Goal: Check status: Check status

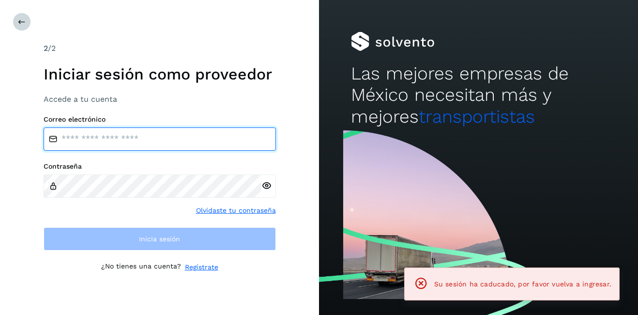
type input "**********"
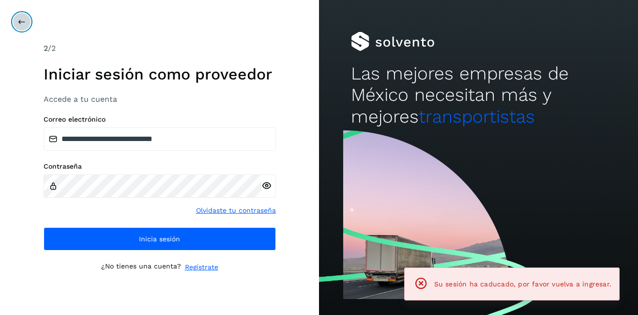
click at [20, 22] on icon at bounding box center [22, 22] width 8 height 8
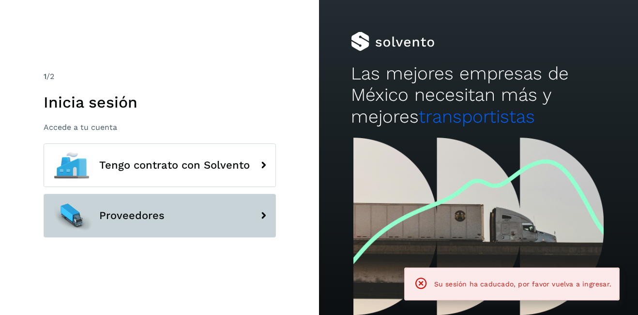
click at [148, 217] on span "Proveedores" at bounding box center [131, 216] width 65 height 12
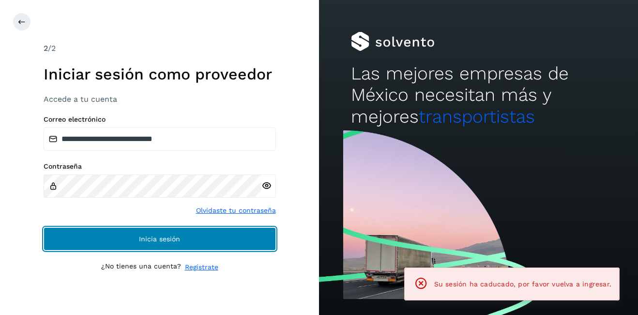
click at [162, 235] on span "Inicia sesión" at bounding box center [159, 238] width 41 height 7
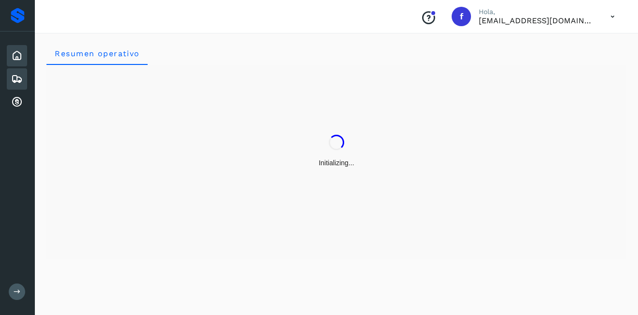
click at [9, 71] on div "Embarques" at bounding box center [17, 78] width 20 height 21
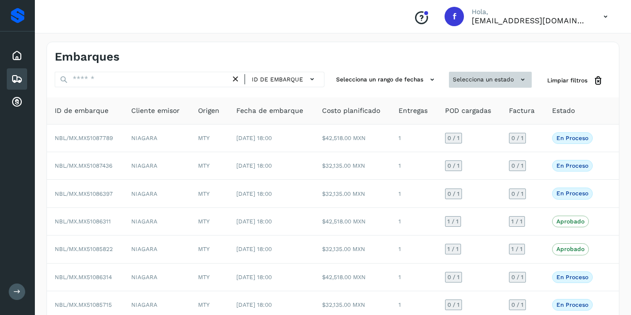
click at [470, 77] on button "Selecciona un estado" at bounding box center [490, 80] width 83 height 16
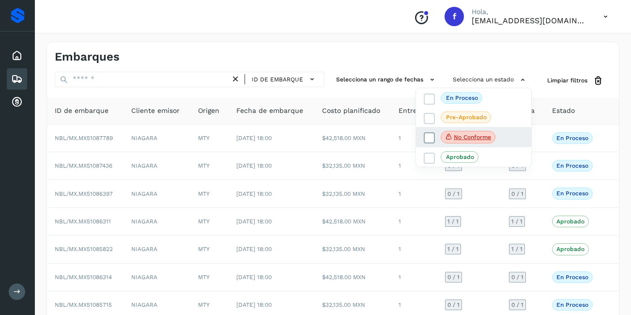
click at [490, 132] on span "No conforme" at bounding box center [468, 137] width 55 height 13
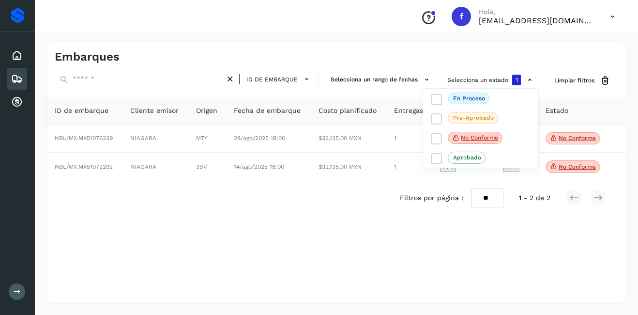
click at [576, 165] on div at bounding box center [319, 157] width 638 height 315
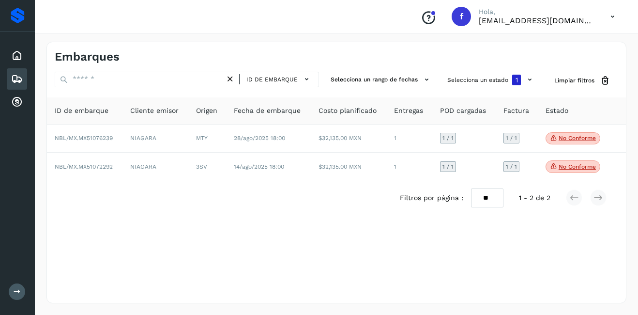
click at [577, 167] on p "No conforme" at bounding box center [577, 166] width 37 height 7
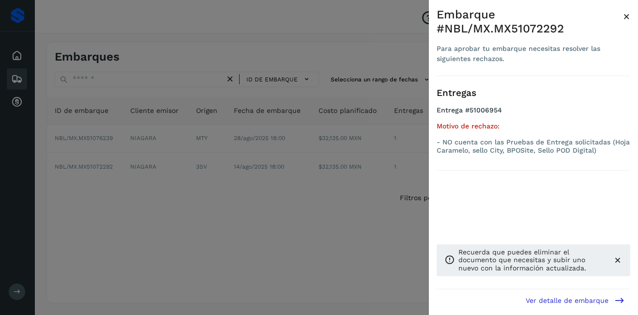
click at [624, 16] on span "×" at bounding box center [626, 17] width 7 height 14
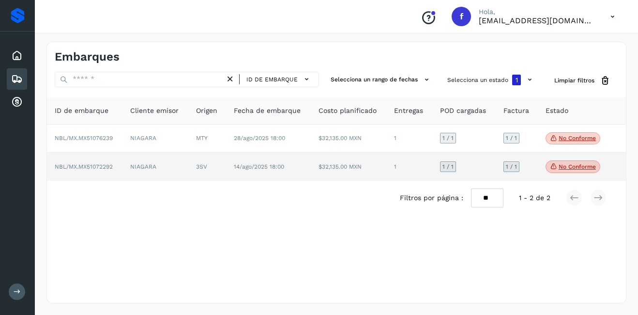
click at [567, 172] on span "No conforme" at bounding box center [573, 166] width 55 height 13
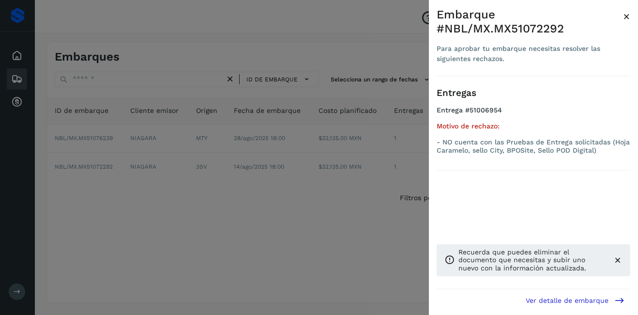
click at [626, 18] on span "×" at bounding box center [626, 17] width 7 height 14
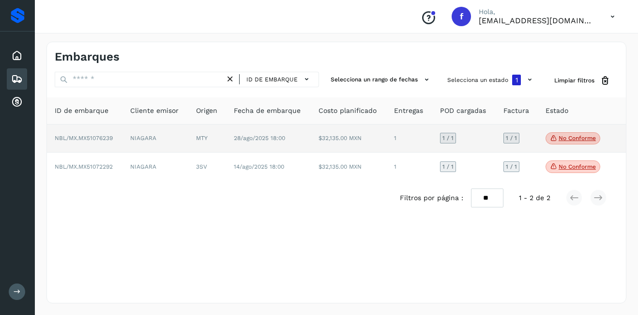
click at [593, 136] on p "No conforme" at bounding box center [577, 138] width 37 height 7
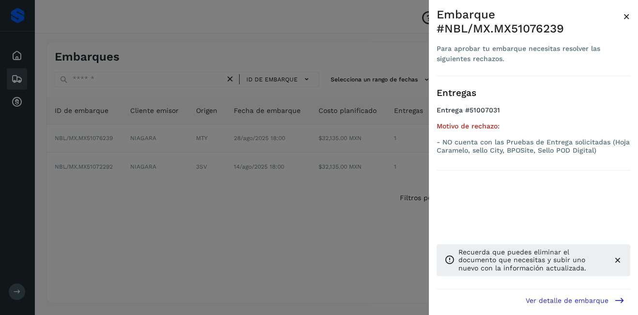
click at [623, 15] on div "Embarque #NBL/MX.MX51076239" at bounding box center [530, 22] width 186 height 28
click at [623, 16] on div "Embarque #NBL/MX.MX51076239" at bounding box center [530, 22] width 186 height 28
click at [626, 16] on span "×" at bounding box center [626, 17] width 7 height 14
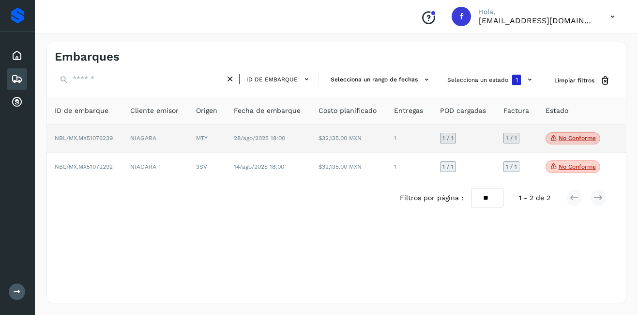
click at [570, 137] on p "No conforme" at bounding box center [577, 138] width 37 height 7
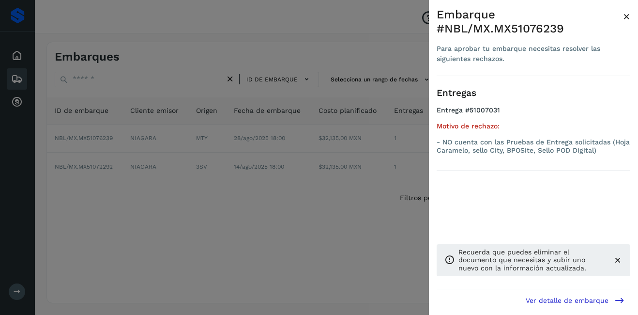
click at [625, 16] on span "×" at bounding box center [626, 17] width 7 height 14
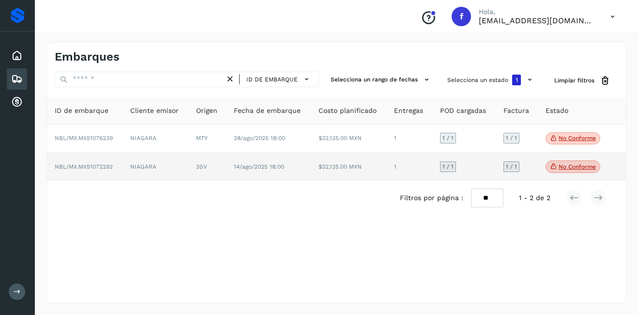
click at [576, 158] on td "No conforme Verifica el estado de la factura o entregas asociadas a este embarq…" at bounding box center [574, 167] width 72 height 28
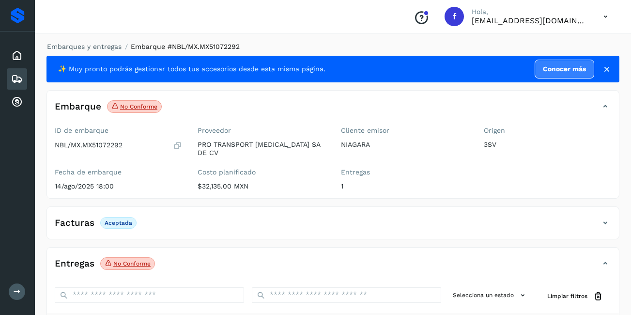
click at [16, 84] on icon at bounding box center [17, 79] width 12 height 12
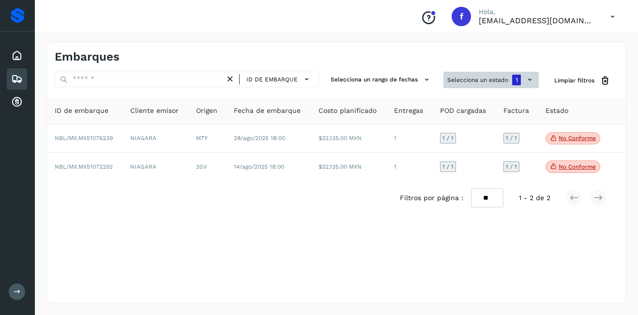
click at [507, 80] on button "Selecciona un estado 1" at bounding box center [491, 80] width 95 height 16
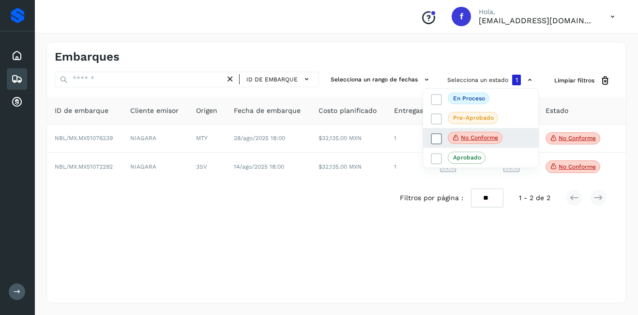
click at [482, 140] on p "No conforme" at bounding box center [479, 137] width 37 height 7
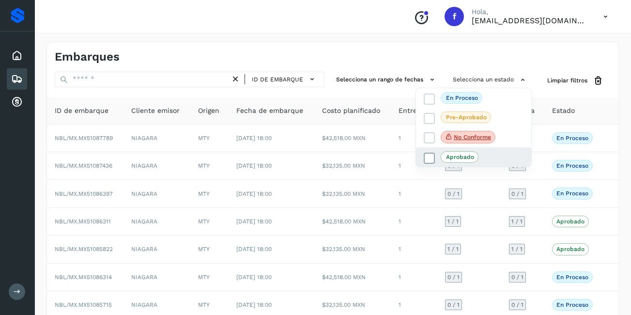
click at [464, 160] on p "Aprobado" at bounding box center [460, 157] width 28 height 7
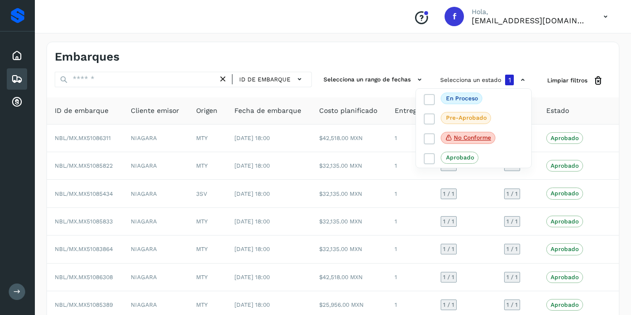
click at [332, 172] on div at bounding box center [315, 157] width 631 height 315
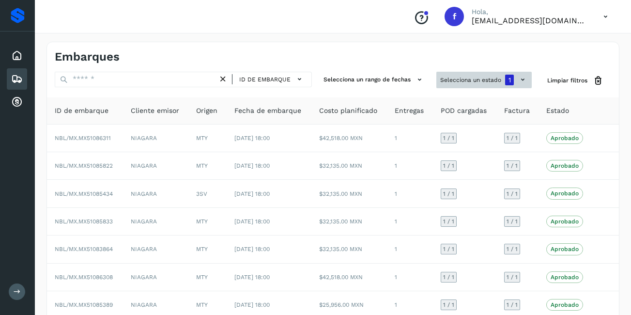
click at [471, 80] on button "Selecciona un estado 1" at bounding box center [483, 80] width 95 height 16
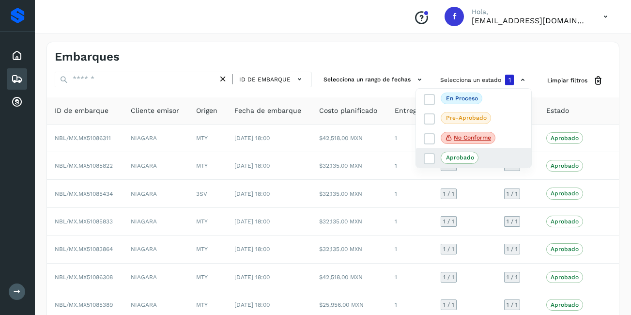
click at [444, 151] on div "Aprobado" at bounding box center [473, 157] width 115 height 19
click at [434, 133] on span at bounding box center [429, 138] width 11 height 11
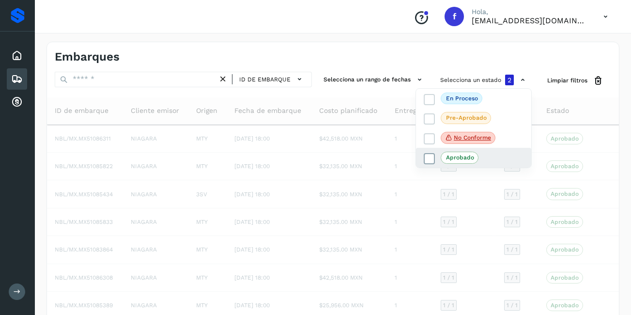
click at [431, 153] on span at bounding box center [429, 158] width 11 height 11
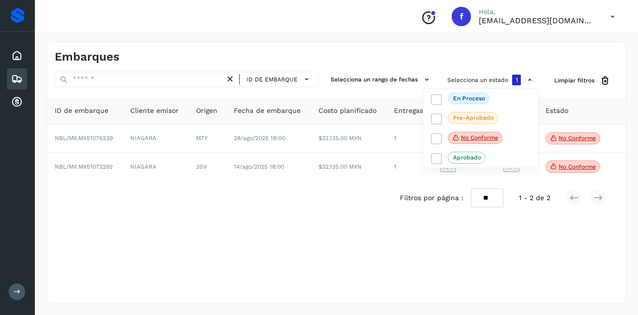
click at [563, 167] on div at bounding box center [319, 157] width 638 height 315
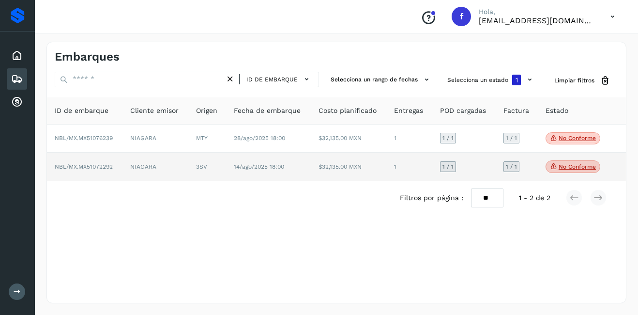
click at [587, 174] on td "No conforme Verifica el estado de la factura o entregas asociadas a este embarq…" at bounding box center [574, 167] width 72 height 28
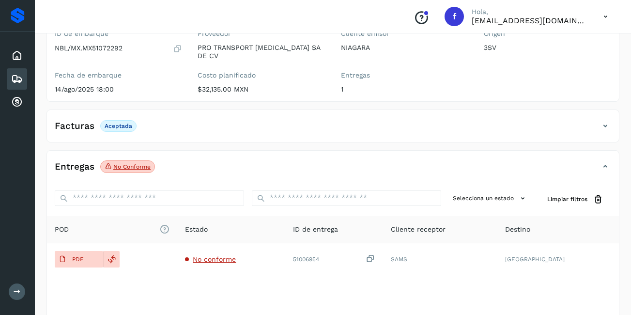
scroll to position [145, 0]
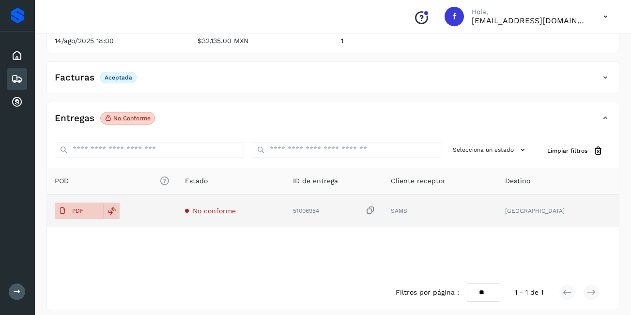
click at [236, 207] on span "No conforme" at bounding box center [214, 211] width 43 height 8
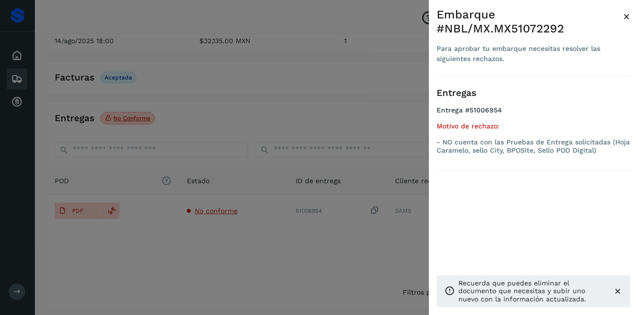
click at [628, 15] on span "×" at bounding box center [626, 17] width 7 height 14
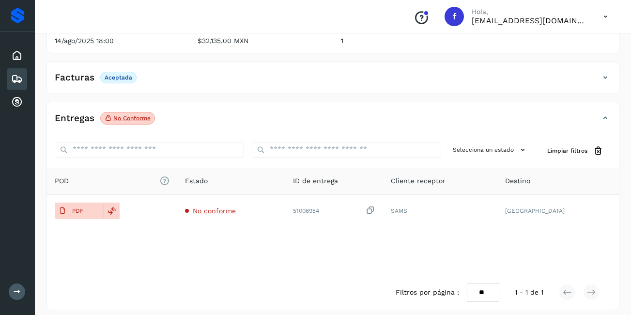
click at [10, 80] on div "Embarques" at bounding box center [17, 78] width 20 height 21
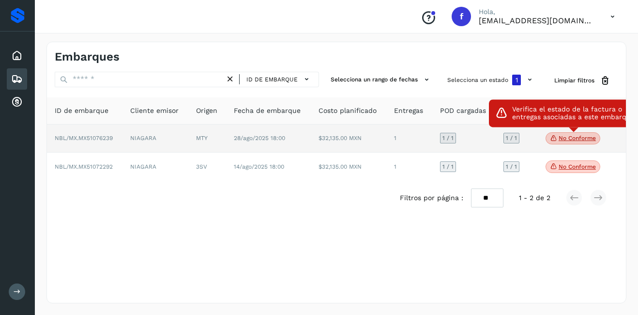
click at [558, 134] on icon at bounding box center [554, 138] width 8 height 9
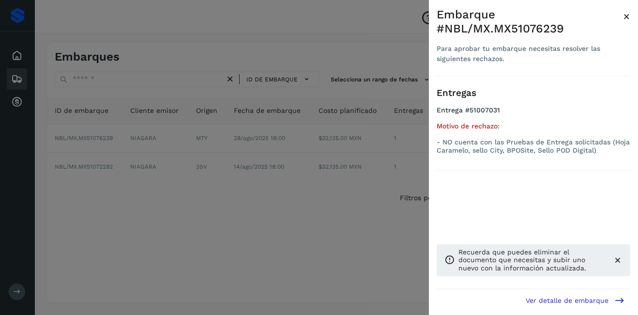
click at [626, 15] on span "×" at bounding box center [626, 17] width 7 height 14
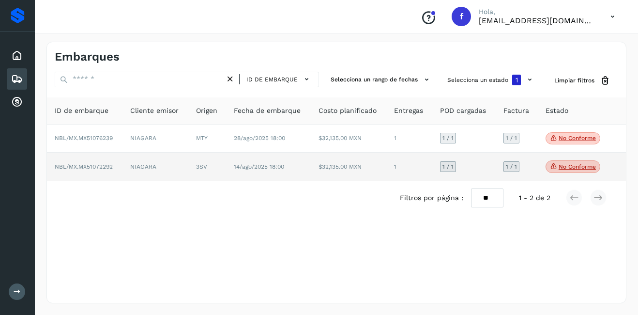
click at [565, 163] on p "No conforme" at bounding box center [577, 166] width 37 height 7
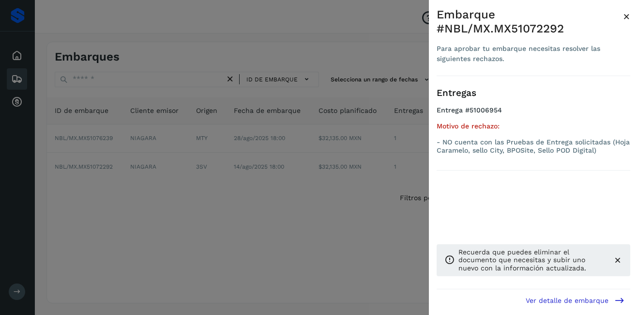
click at [627, 16] on span "×" at bounding box center [626, 17] width 7 height 14
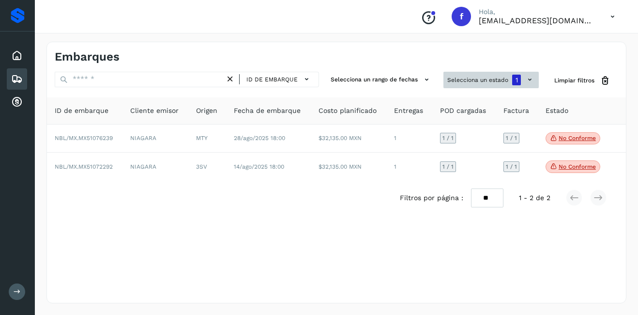
click at [490, 77] on button "Selecciona un estado 1" at bounding box center [491, 80] width 95 height 16
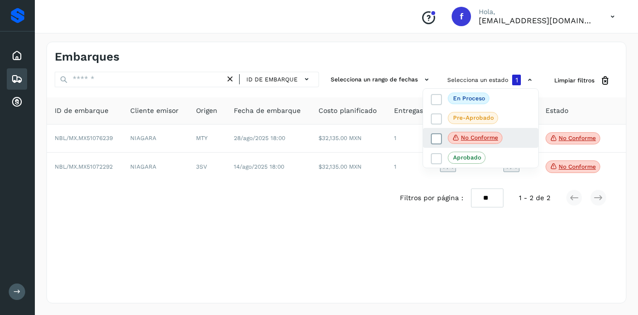
click at [475, 142] on span "No conforme" at bounding box center [475, 138] width 55 height 13
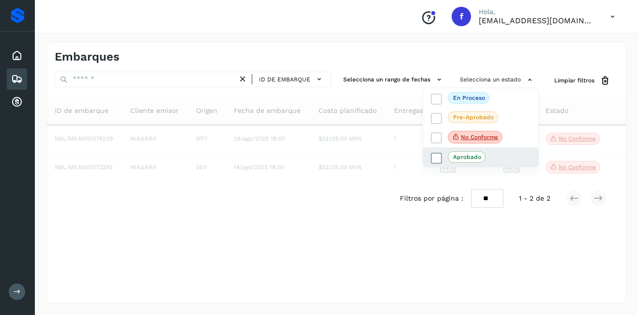
click at [469, 155] on p "Aprobado" at bounding box center [467, 157] width 28 height 7
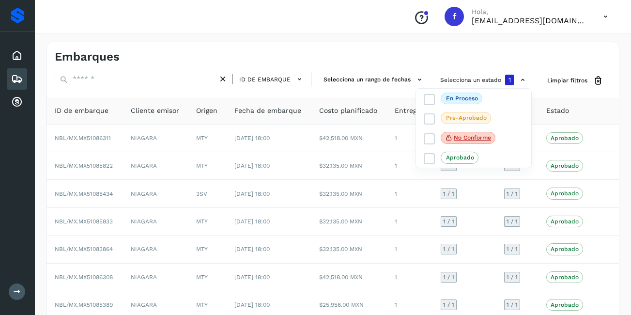
scroll to position [97, 0]
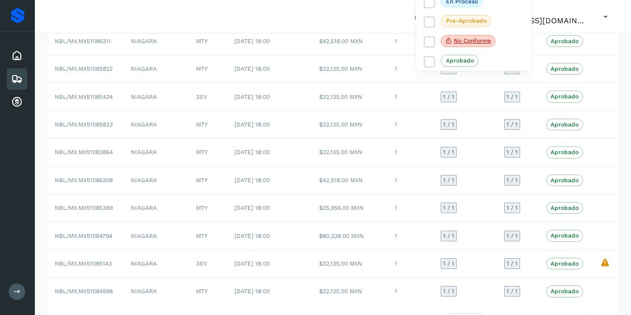
click at [601, 263] on div at bounding box center [315, 157] width 631 height 315
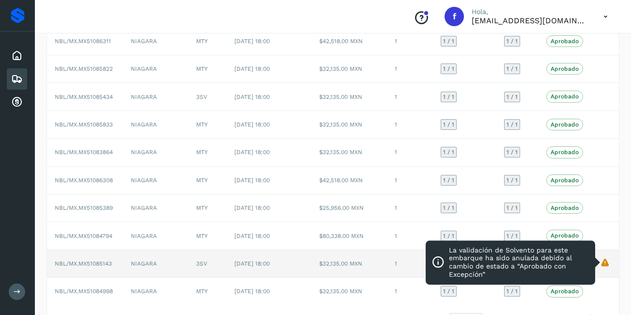
click at [602, 263] on icon "La validación de Solvento para este embarque ha sido anulada debido al cambio d…" at bounding box center [605, 262] width 10 height 10
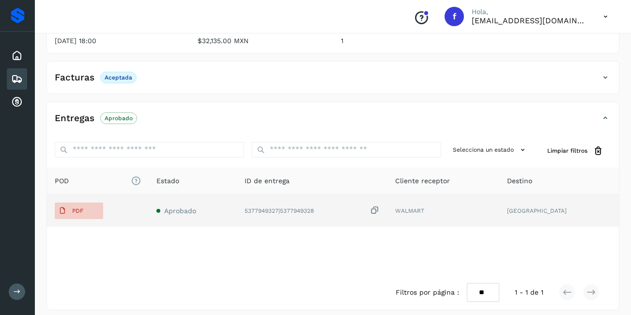
scroll to position [34, 0]
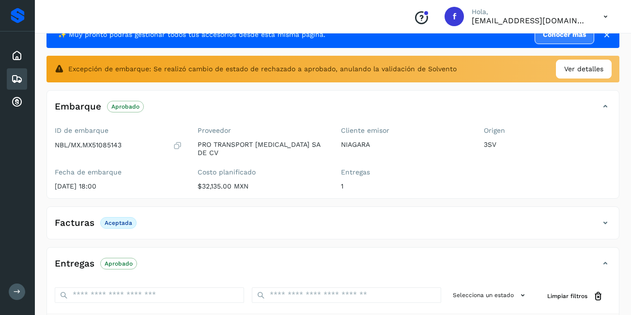
click at [22, 75] on icon at bounding box center [17, 79] width 12 height 12
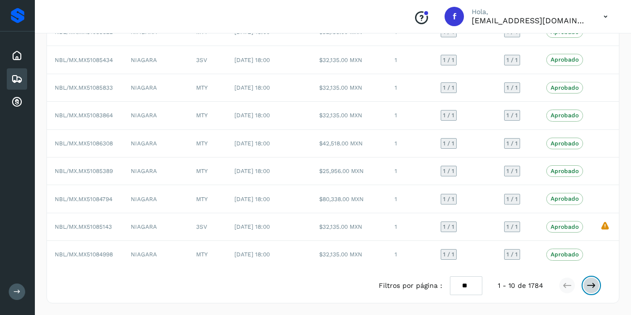
click at [592, 285] on icon at bounding box center [592, 285] width 10 height 10
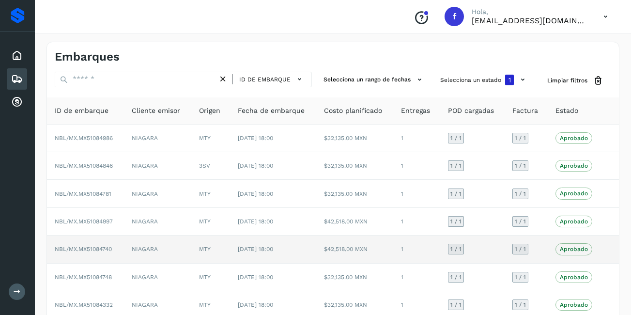
scroll to position [134, 0]
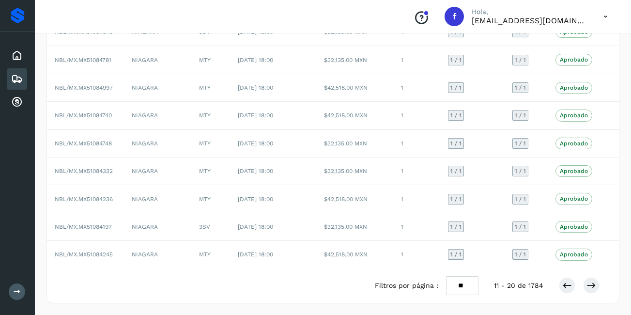
click at [594, 293] on div at bounding box center [579, 285] width 41 height 16
click at [590, 285] on icon at bounding box center [592, 285] width 10 height 10
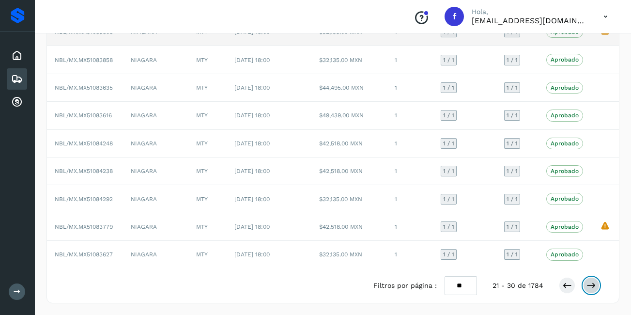
scroll to position [0, 0]
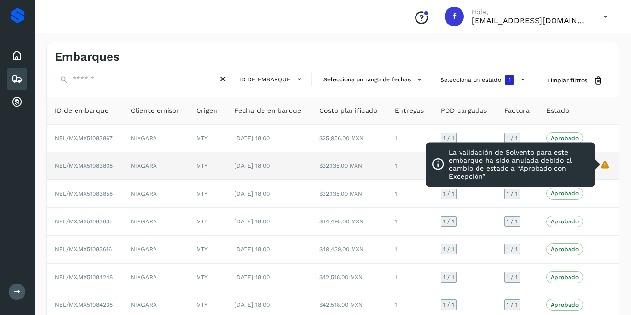
click at [606, 164] on icon "La validación de Solvento para este embarque ha sido anulada debido al cambio d…" at bounding box center [605, 164] width 10 height 10
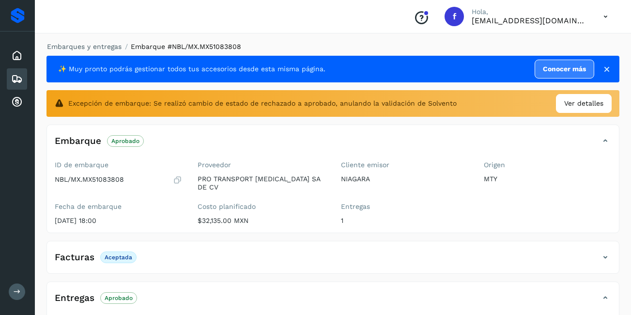
click at [17, 84] on icon at bounding box center [17, 79] width 12 height 12
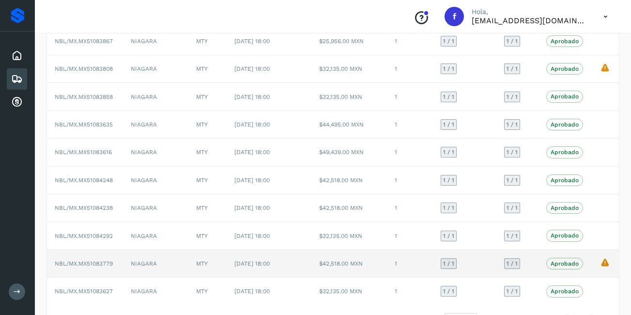
scroll to position [134, 0]
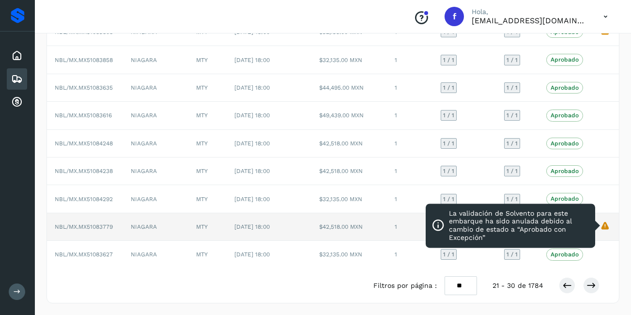
click at [607, 231] on td "La validación de Solvento para este embarque ha sido anulada debido al cambio d…" at bounding box center [605, 227] width 27 height 28
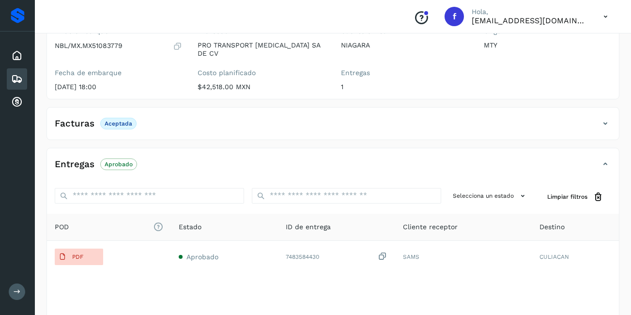
click at [14, 78] on icon at bounding box center [17, 79] width 12 height 12
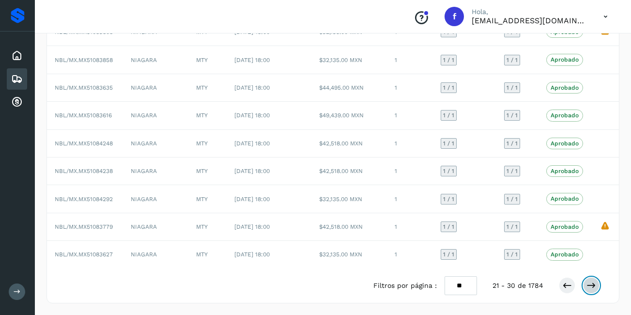
click at [591, 293] on button at bounding box center [591, 285] width 16 height 16
click at [584, 287] on button at bounding box center [591, 285] width 16 height 16
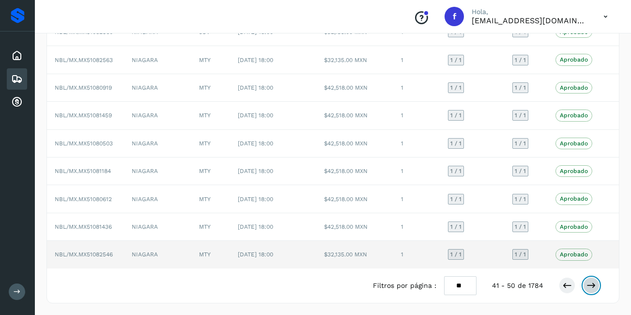
scroll to position [134, 0]
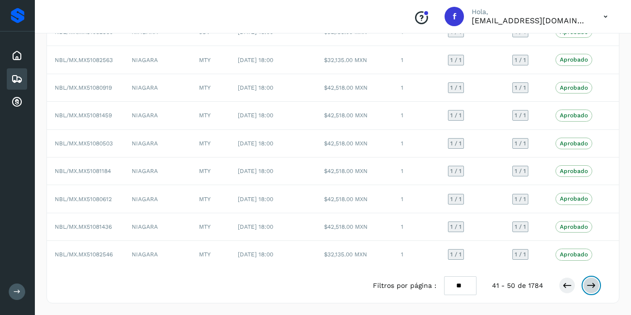
click at [592, 283] on icon at bounding box center [592, 285] width 10 height 10
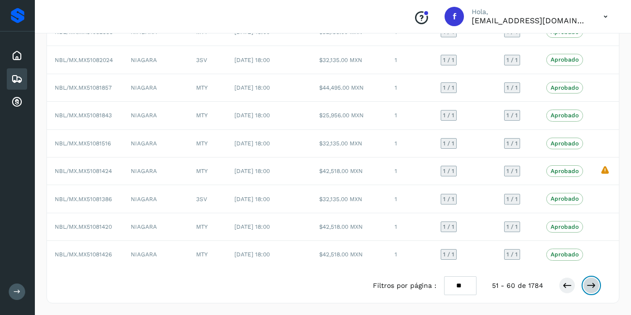
click at [591, 280] on icon at bounding box center [592, 285] width 10 height 10
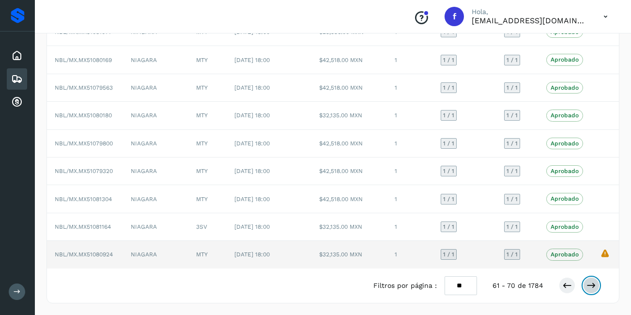
scroll to position [0, 0]
